Goal: Task Accomplishment & Management: Manage account settings

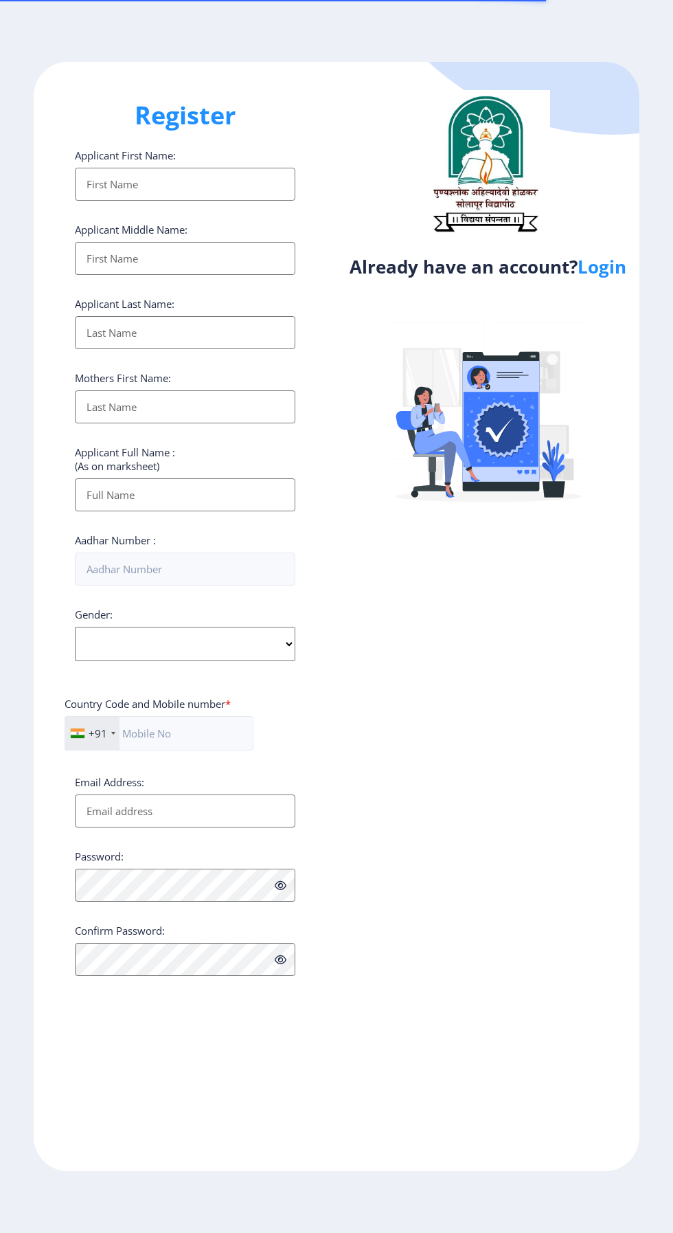
select select
click at [600, 264] on link "Login" at bounding box center [602, 266] width 49 height 25
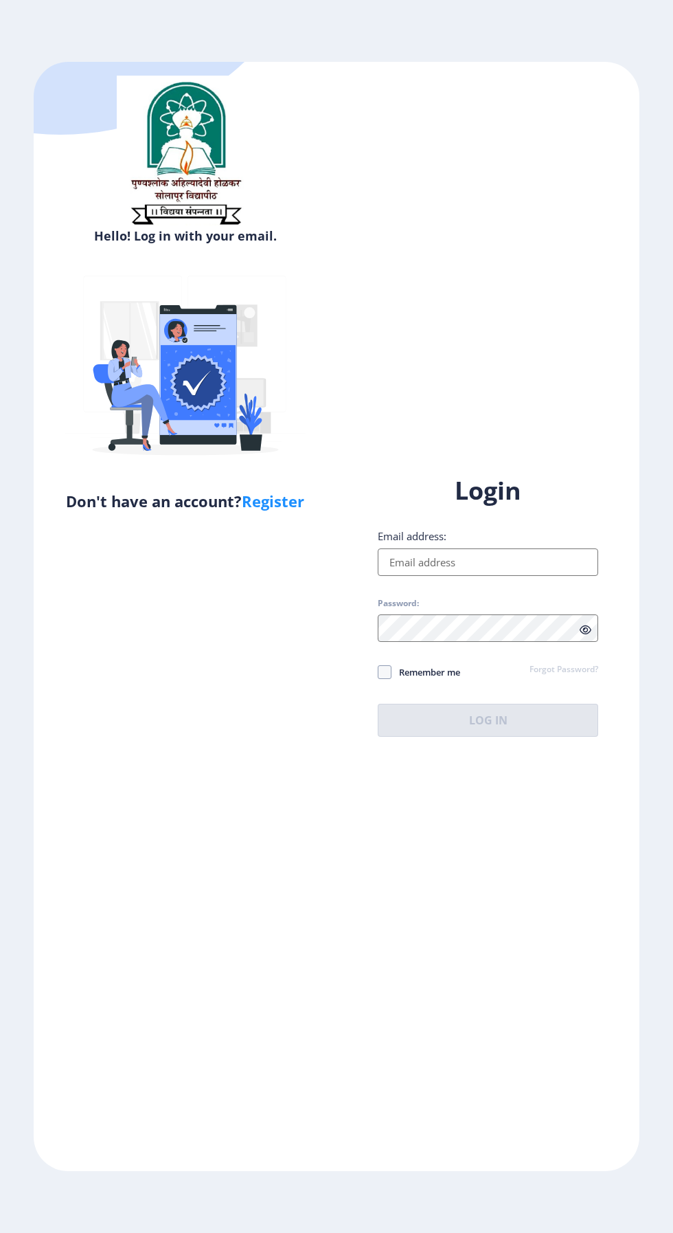
click at [484, 576] on input "Email address:" at bounding box center [488, 561] width 221 height 27
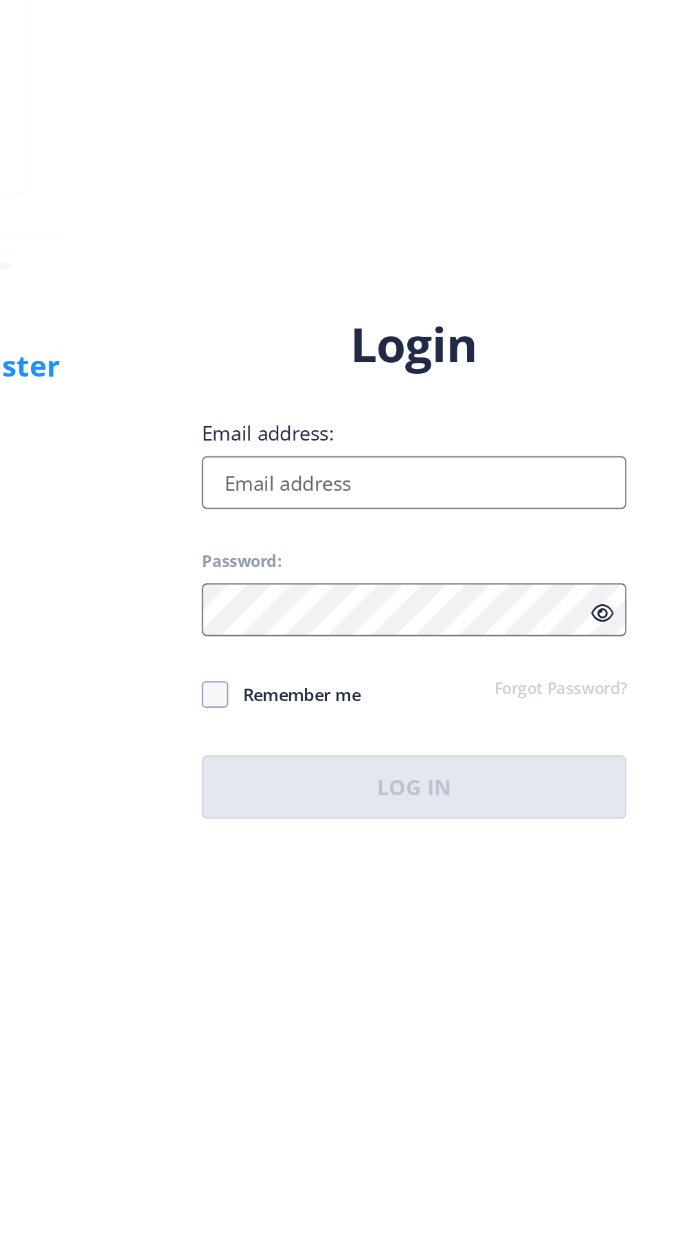
type input "[EMAIL_ADDRESS][DOMAIN_NAME]"
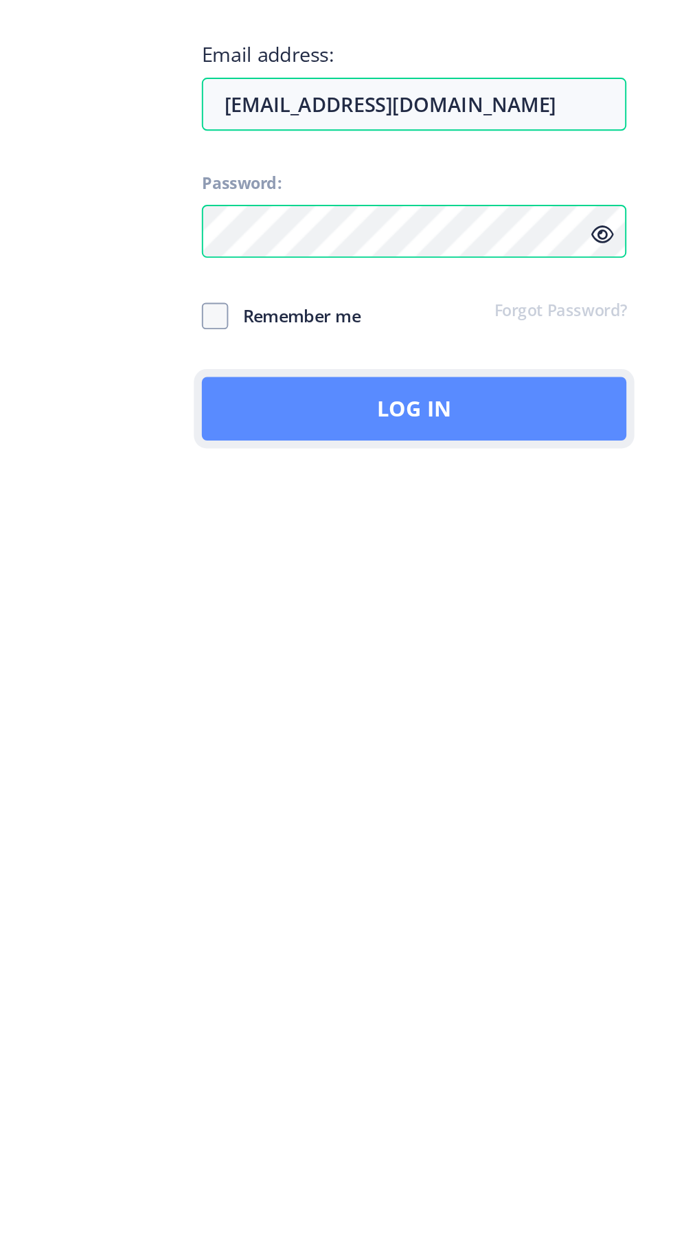
click at [475, 737] on button "Log In" at bounding box center [488, 720] width 221 height 33
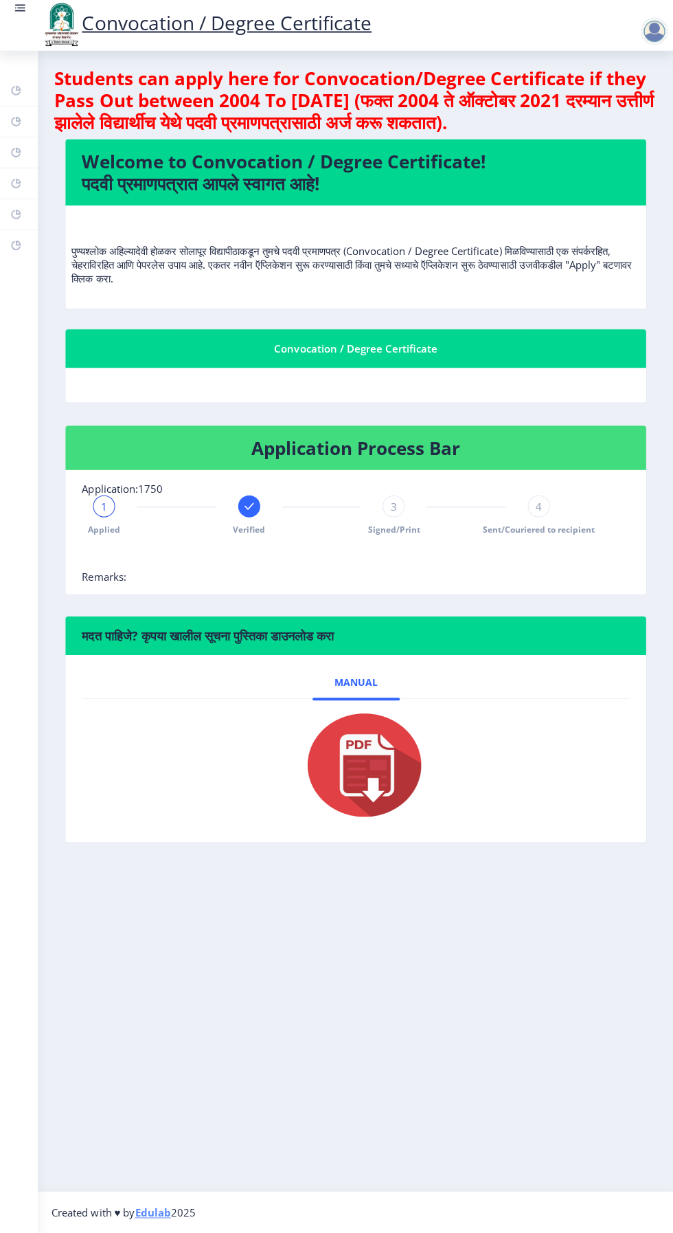
click at [649, 23] on div at bounding box center [653, 32] width 27 height 27
click at [625, 109] on span "Log out" at bounding box center [618, 107] width 88 height 16
